Goal: Entertainment & Leisure: Consume media (video, audio)

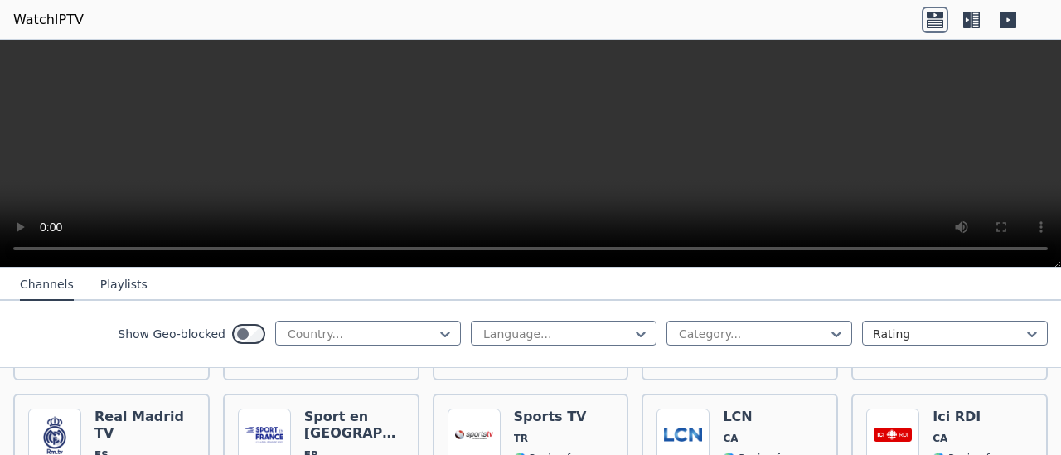
scroll to position [531, 0]
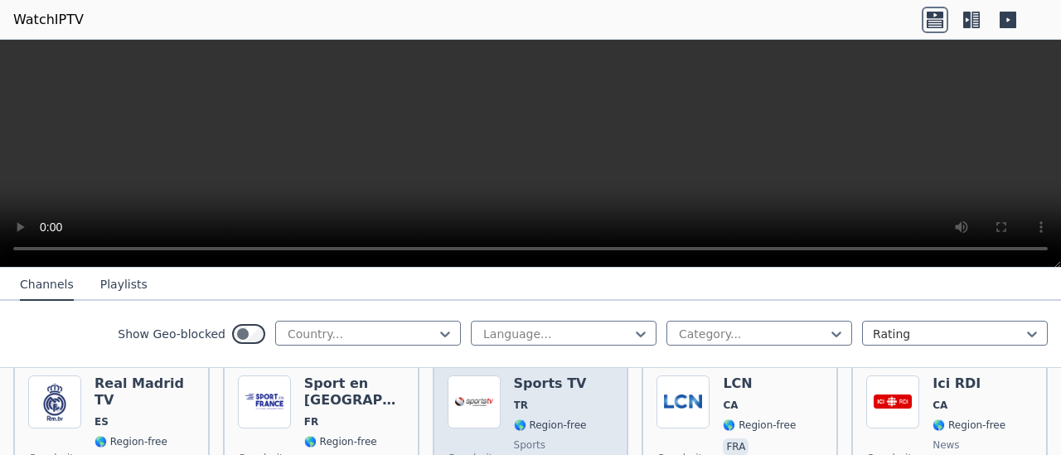
click at [547, 377] on h6 "Sports TV" at bounding box center [550, 384] width 73 height 17
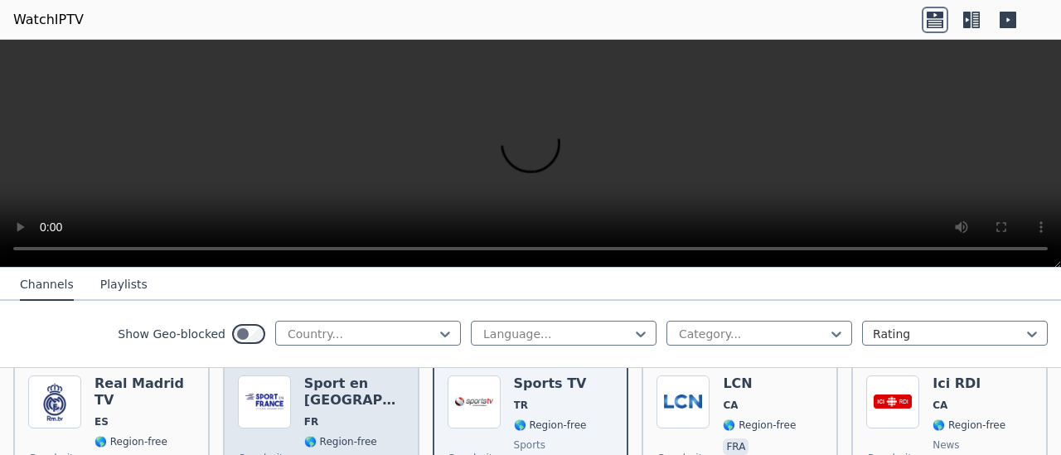
click at [347, 377] on h6 "Sport en [GEOGRAPHIC_DATA]" at bounding box center [354, 392] width 100 height 33
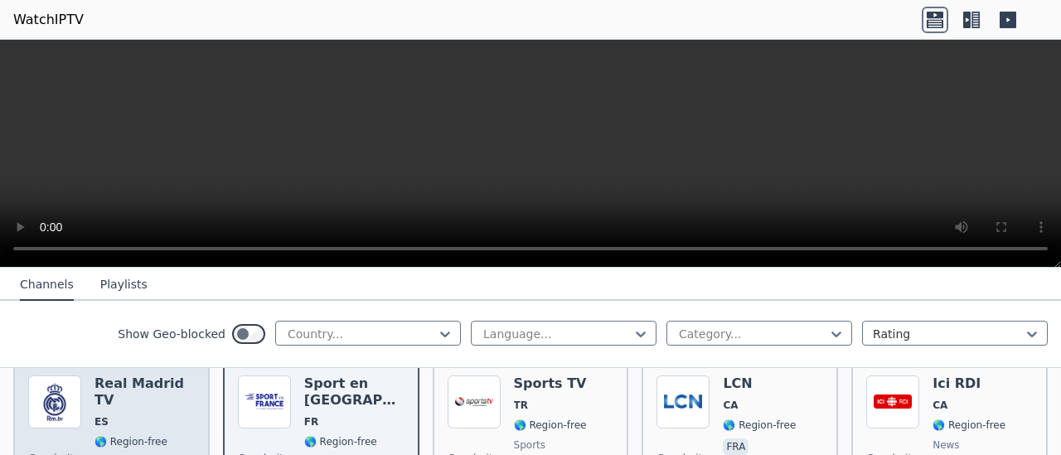
click at [155, 376] on h6 "Real Madrid TV" at bounding box center [145, 392] width 100 height 33
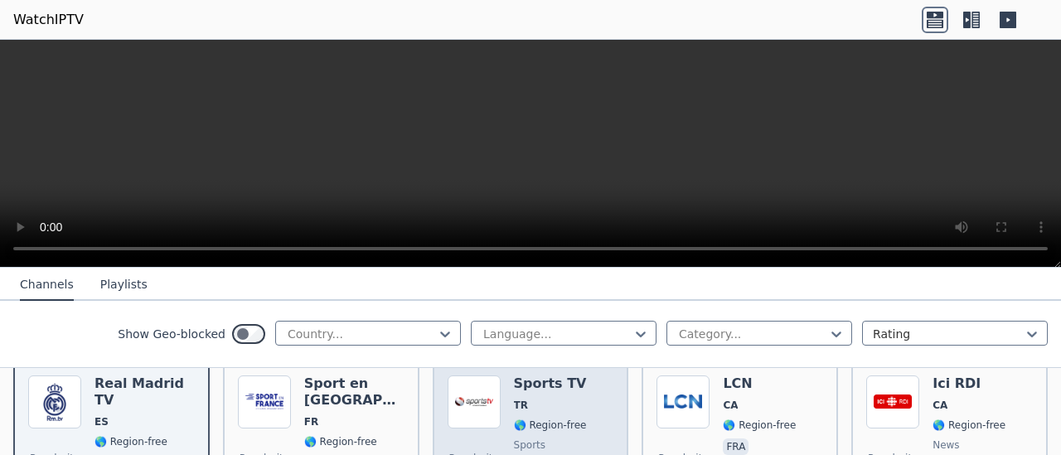
click at [479, 389] on img at bounding box center [474, 402] width 53 height 53
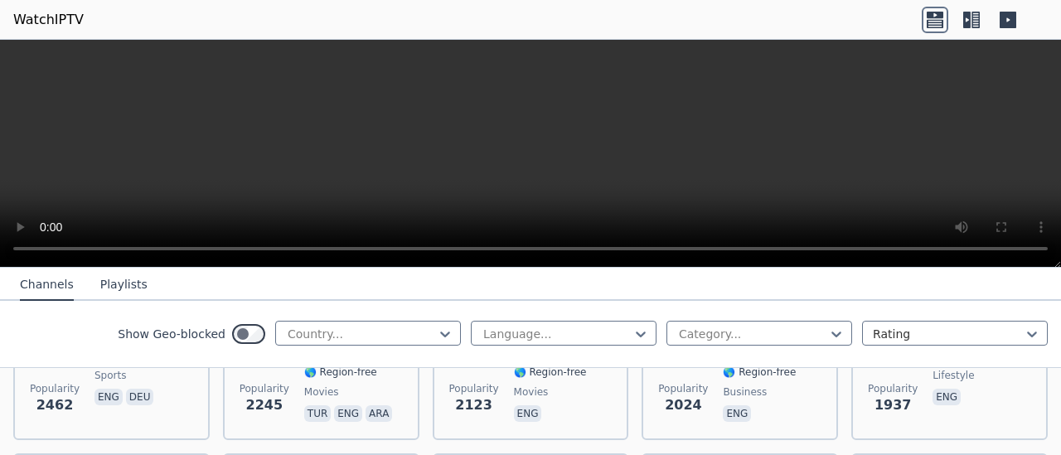
scroll to position [828, 0]
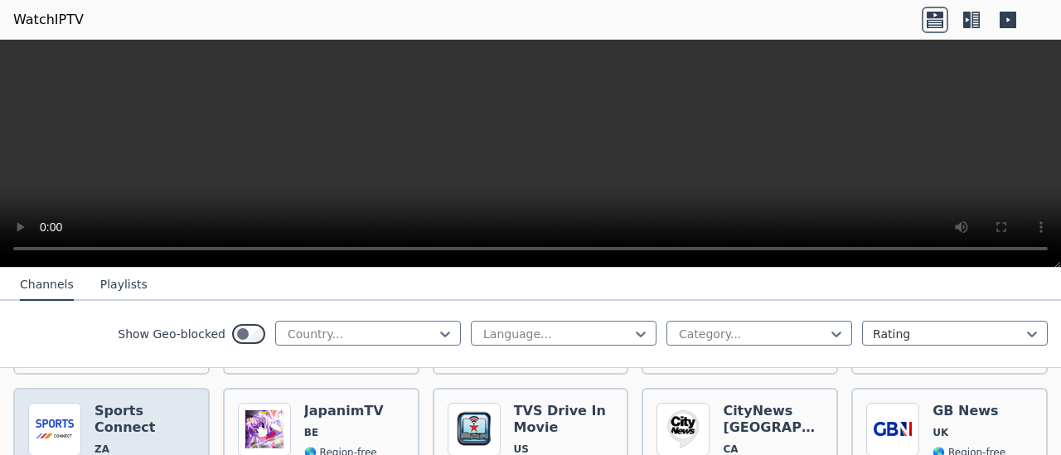
click at [124, 403] on h6 "Sports Connect" at bounding box center [145, 419] width 100 height 33
click at [54, 405] on img at bounding box center [54, 429] width 53 height 53
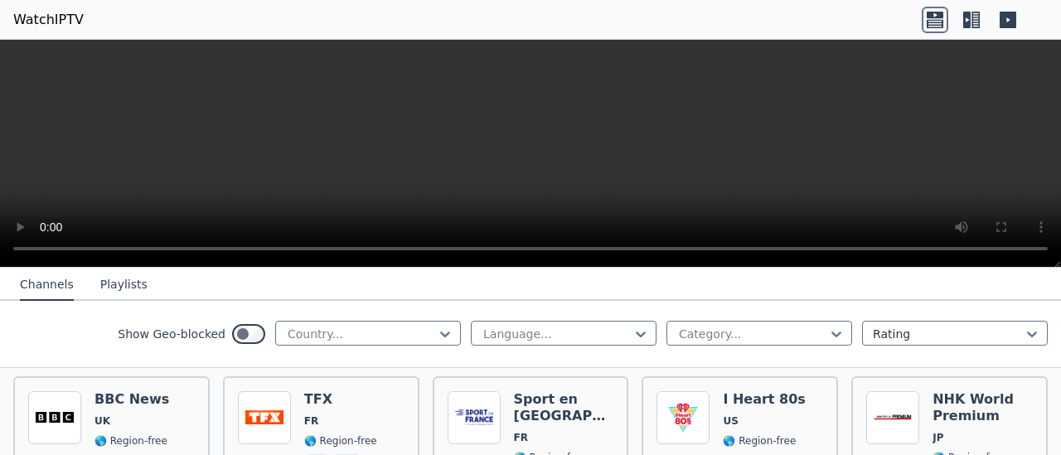
scroll to position [1193, 0]
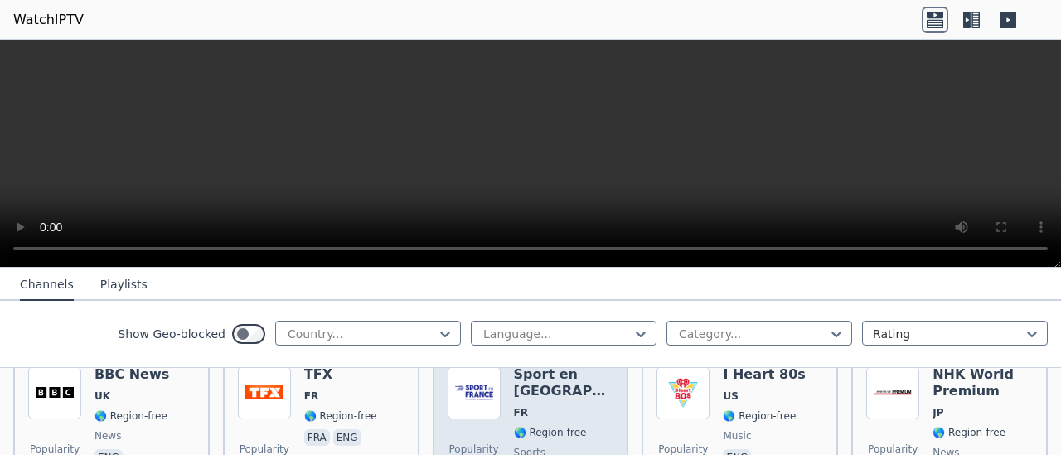
click at [547, 390] on div "Sport en [GEOGRAPHIC_DATA] FR 🌎 Region-free sports fra" at bounding box center [564, 425] width 100 height 119
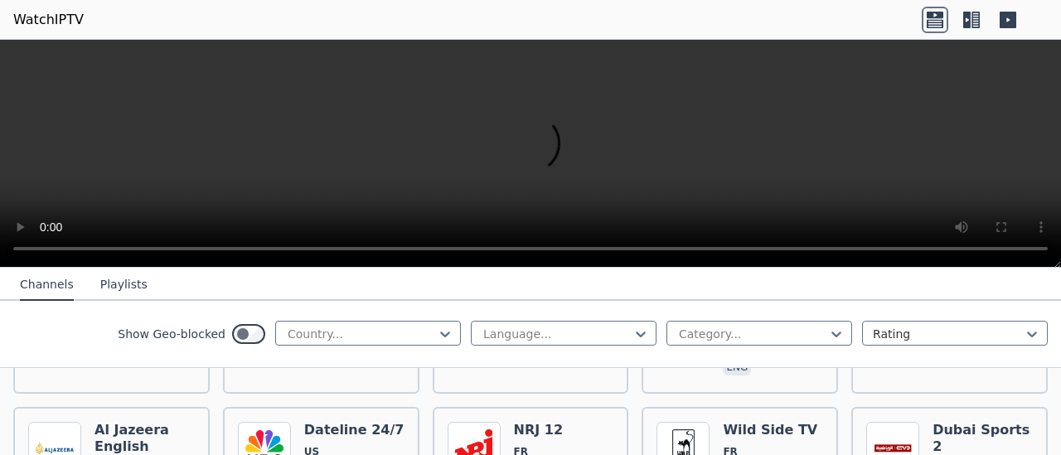
scroll to position [1812, 0]
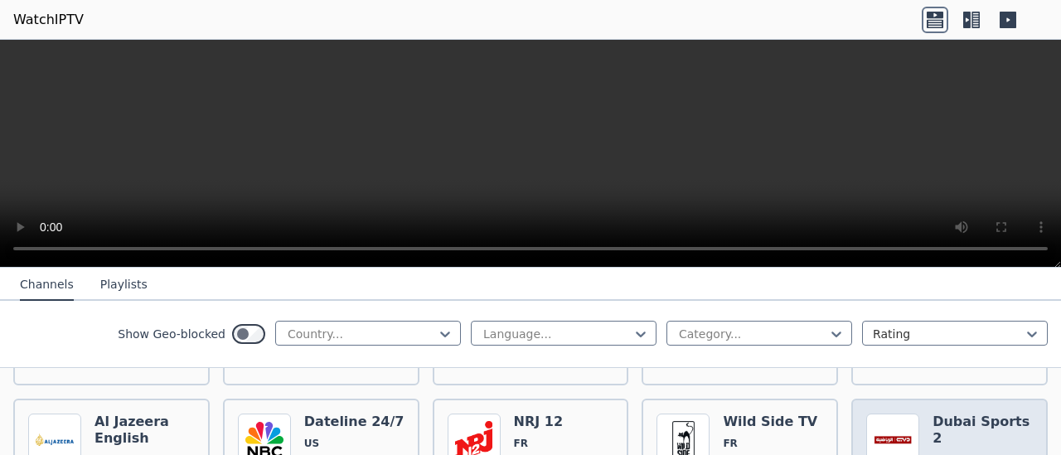
click at [959, 414] on h6 "Dubai Sports 2" at bounding box center [983, 430] width 100 height 33
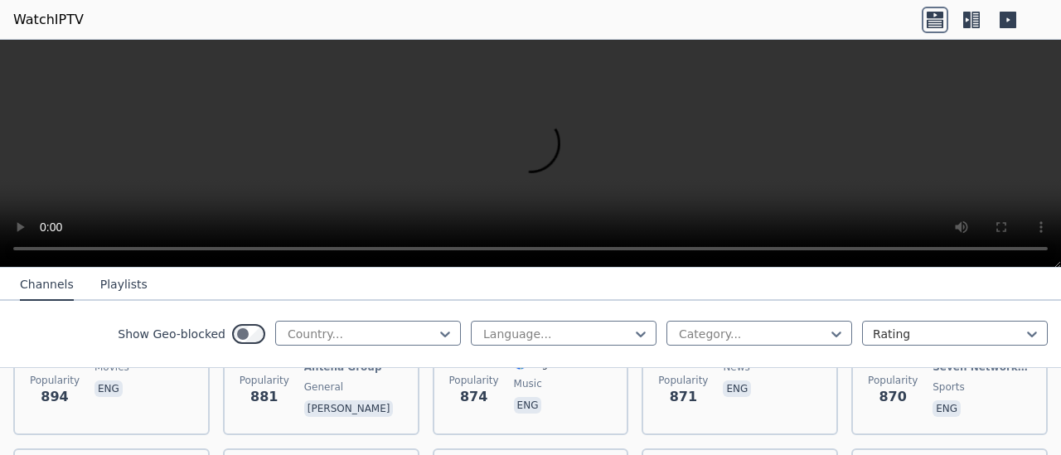
scroll to position [2486, 0]
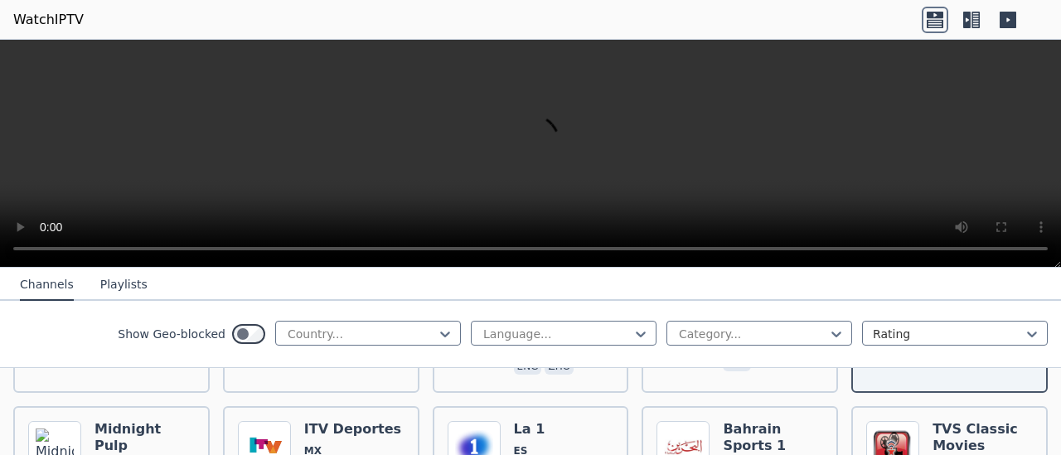
scroll to position [2663, 0]
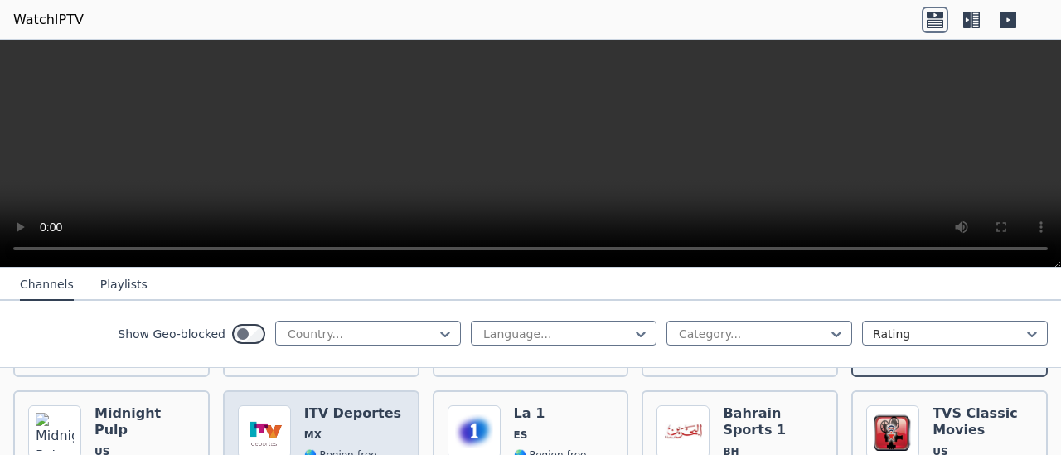
click at [341, 405] on h6 "ITV Deportes" at bounding box center [354, 413] width 100 height 17
